Goal: Navigation & Orientation: Find specific page/section

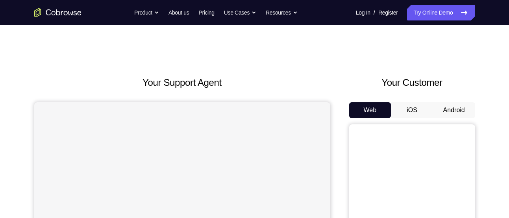
click at [460, 111] on button "Android" at bounding box center [454, 110] width 42 height 16
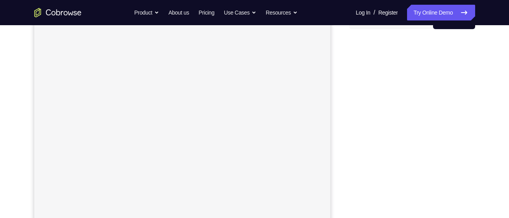
scroll to position [89, 0]
click at [353, 104] on div at bounding box center [413, 156] width 126 height 242
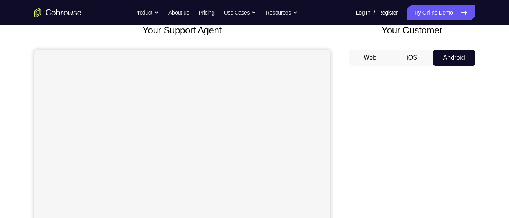
scroll to position [52, 0]
click at [377, 55] on button "Web" at bounding box center [371, 58] width 42 height 16
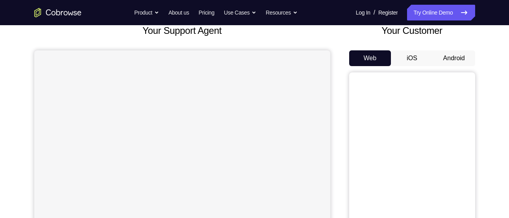
click at [454, 55] on button "Android" at bounding box center [454, 58] width 42 height 16
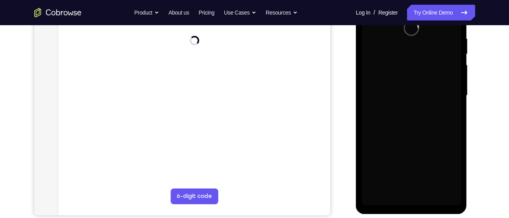
scroll to position [145, 0]
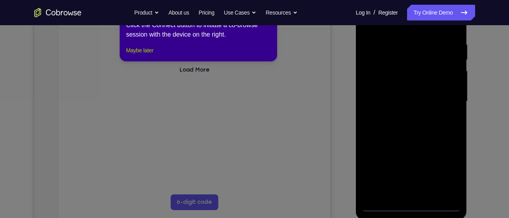
click at [147, 55] on button "Maybe later" at bounding box center [139, 50] width 27 height 9
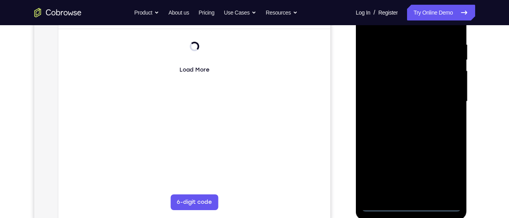
click at [412, 208] on div at bounding box center [411, 101] width 99 height 221
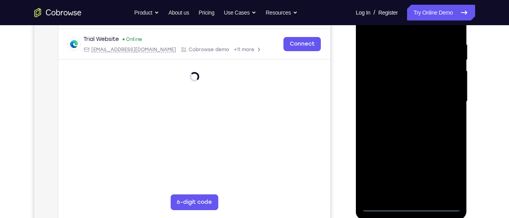
click at [412, 206] on div at bounding box center [411, 101] width 99 height 221
click at [448, 176] on div at bounding box center [411, 101] width 99 height 221
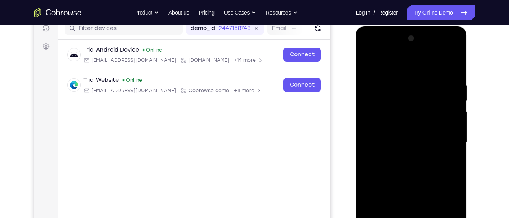
scroll to position [98, 0]
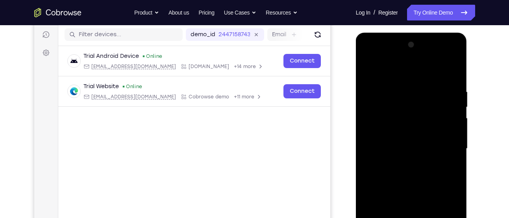
click at [387, 74] on div at bounding box center [411, 149] width 99 height 221
click at [445, 145] on div at bounding box center [411, 149] width 99 height 221
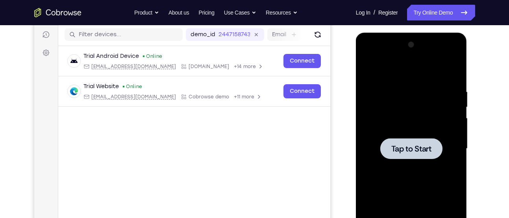
click at [398, 128] on div at bounding box center [411, 149] width 99 height 221
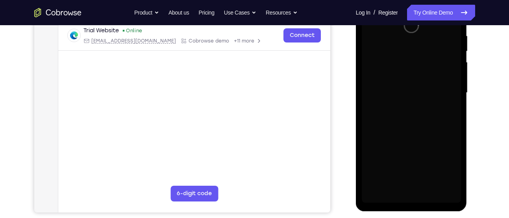
scroll to position [153, 0]
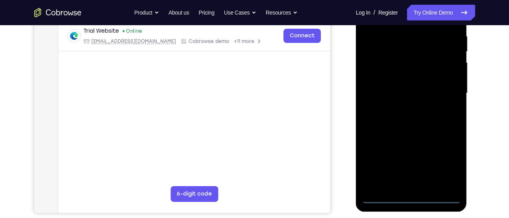
click at [410, 196] on div at bounding box center [411, 93] width 99 height 221
click at [443, 164] on div at bounding box center [411, 93] width 99 height 221
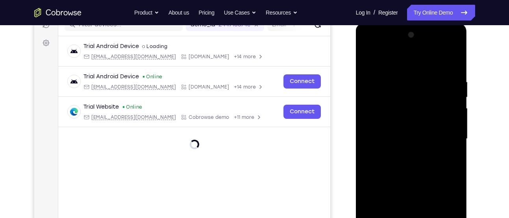
scroll to position [103, 0]
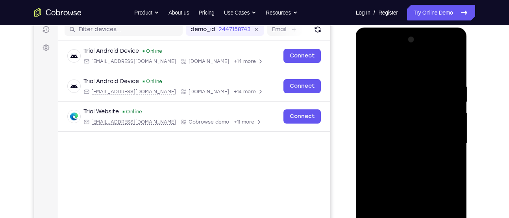
click at [393, 61] on div at bounding box center [411, 143] width 99 height 221
click at [443, 139] on div at bounding box center [411, 143] width 99 height 221
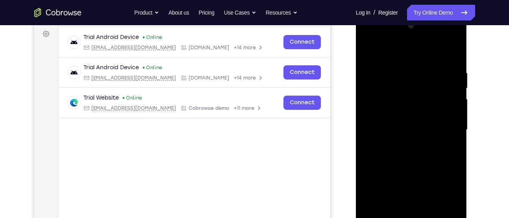
click at [403, 144] on div at bounding box center [411, 130] width 99 height 221
click at [394, 119] on div at bounding box center [411, 130] width 99 height 221
drag, startPoint x: 393, startPoint y: 113, endPoint x: 398, endPoint y: 113, distance: 5.5
click at [398, 113] on div at bounding box center [411, 130] width 99 height 221
click at [398, 128] on div at bounding box center [411, 130] width 99 height 221
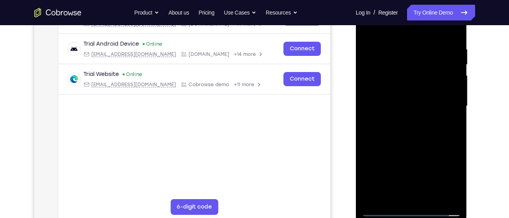
scroll to position [141, 0]
click at [381, 132] on div at bounding box center [411, 106] width 99 height 221
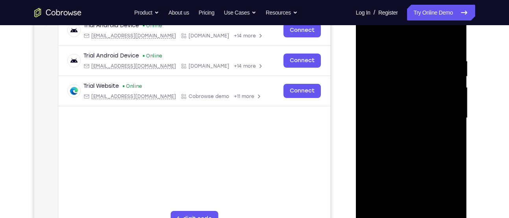
scroll to position [128, 0]
click at [418, 141] on div at bounding box center [411, 118] width 99 height 221
click at [415, 153] on div at bounding box center [411, 118] width 99 height 221
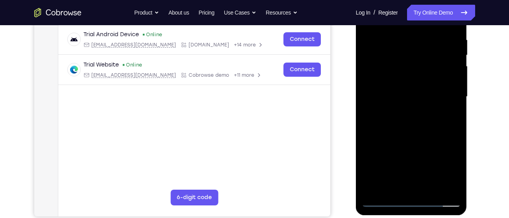
scroll to position [162, 0]
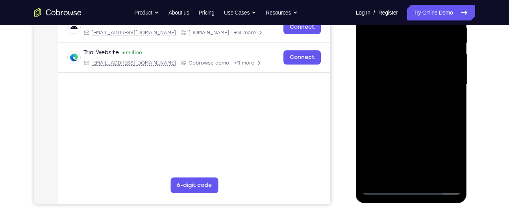
click at [456, 168] on div at bounding box center [411, 84] width 99 height 221
click at [457, 119] on div at bounding box center [411, 84] width 99 height 221
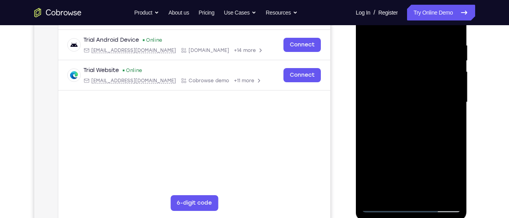
scroll to position [143, 0]
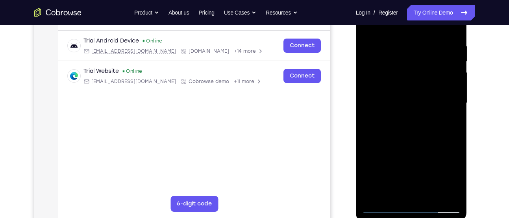
click at [435, 108] on div at bounding box center [411, 103] width 99 height 221
drag, startPoint x: 434, startPoint y: 126, endPoint x: 435, endPoint y: 108, distance: 18.1
click at [435, 108] on div at bounding box center [411, 103] width 99 height 221
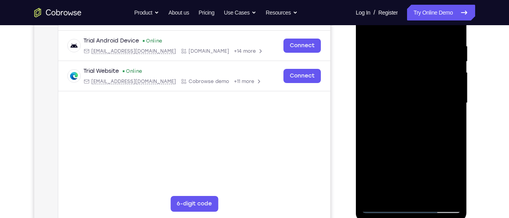
click at [391, 91] on div at bounding box center [411, 103] width 99 height 221
click at [401, 45] on div at bounding box center [411, 103] width 99 height 221
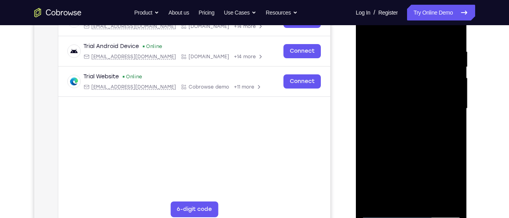
scroll to position [138, 0]
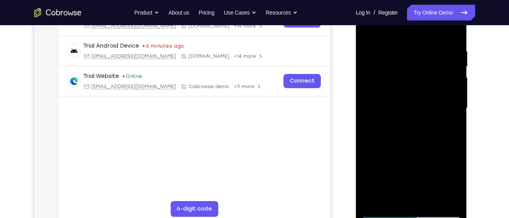
click at [453, 136] on div at bounding box center [411, 108] width 99 height 221
click at [452, 31] on div at bounding box center [411, 108] width 99 height 221
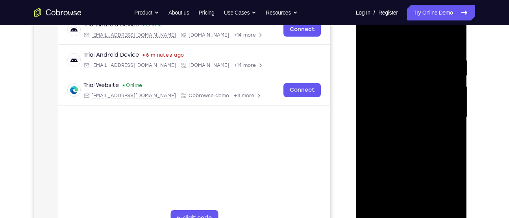
scroll to position [129, 0]
click at [452, 42] on div at bounding box center [411, 117] width 99 height 221
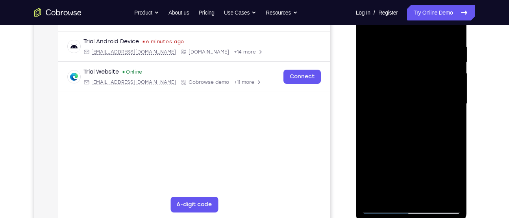
scroll to position [138, 0]
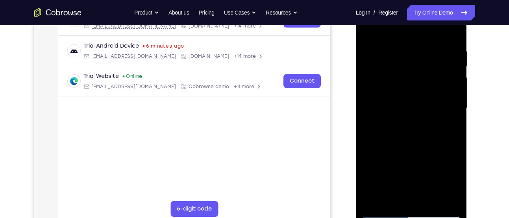
drag, startPoint x: 452, startPoint y: 48, endPoint x: 393, endPoint y: 47, distance: 59.5
click at [393, 47] on div at bounding box center [411, 108] width 99 height 221
